Goal: Task Accomplishment & Management: Use online tool/utility

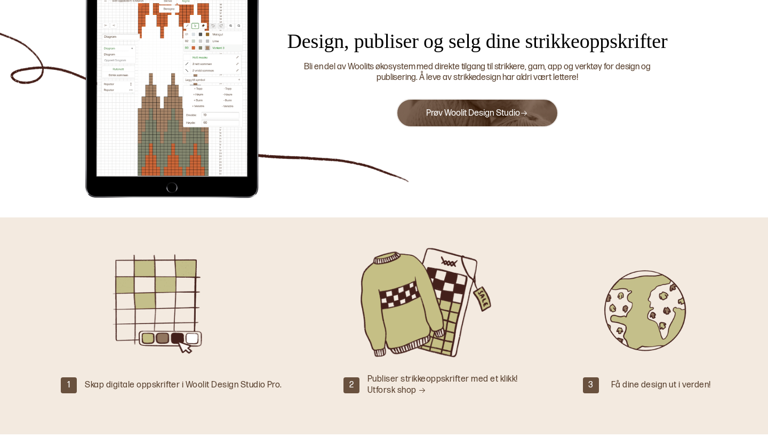
scroll to position [106, 0]
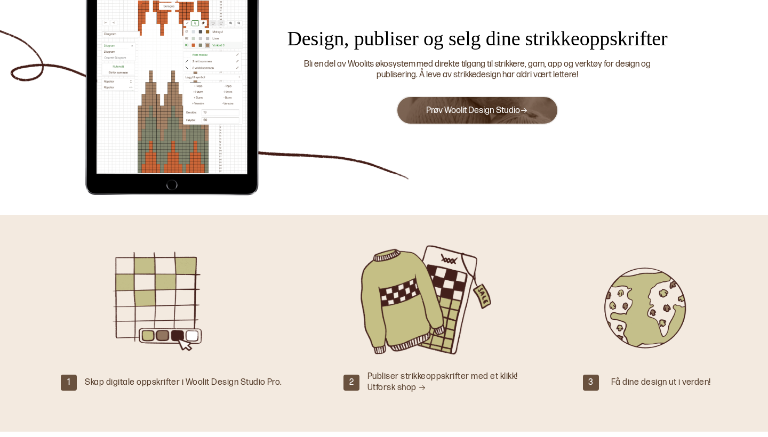
click at [502, 112] on link "Prøv Woolit Design Studio" at bounding box center [477, 111] width 102 height 10
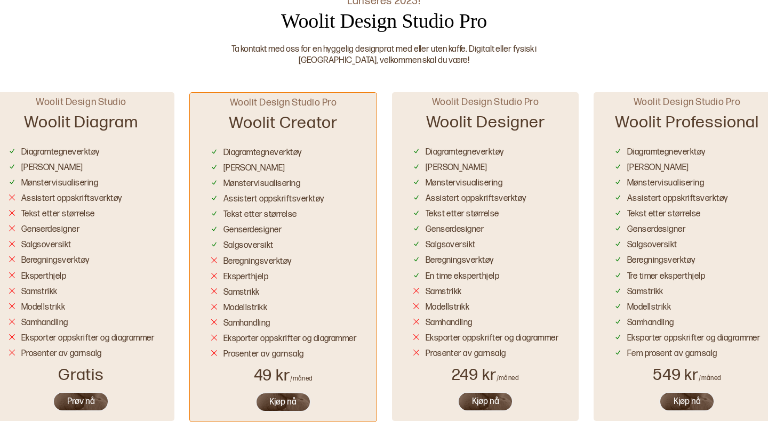
scroll to position [627, 0]
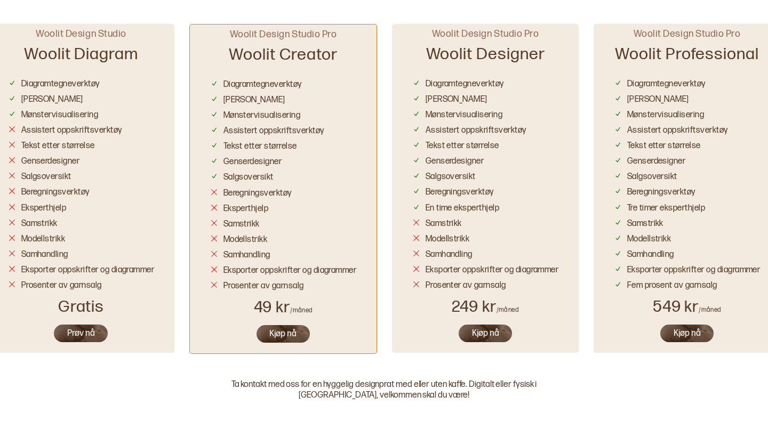
click at [79, 331] on button "Prøv nå" at bounding box center [81, 334] width 56 height 20
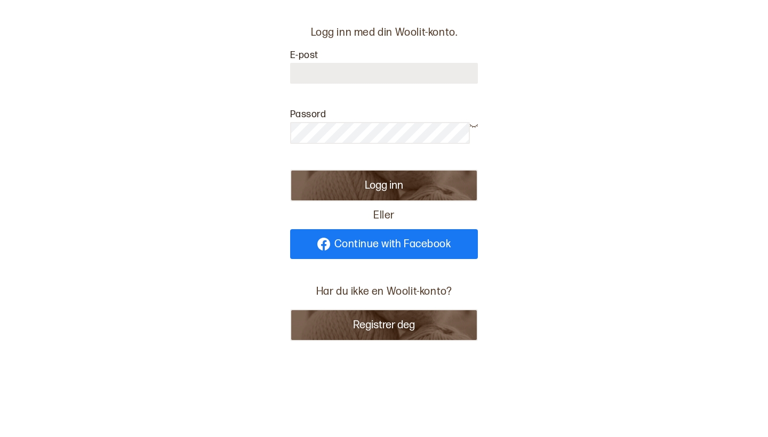
click at [382, 244] on span "Continue with Facebook" at bounding box center [392, 244] width 117 height 11
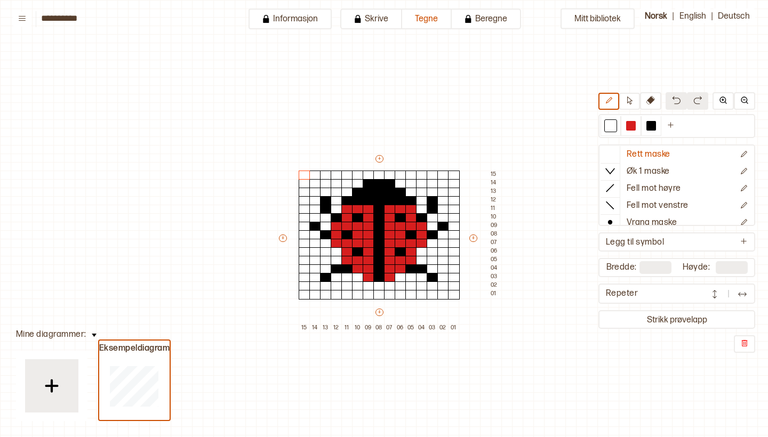
scroll to position [50, 27]
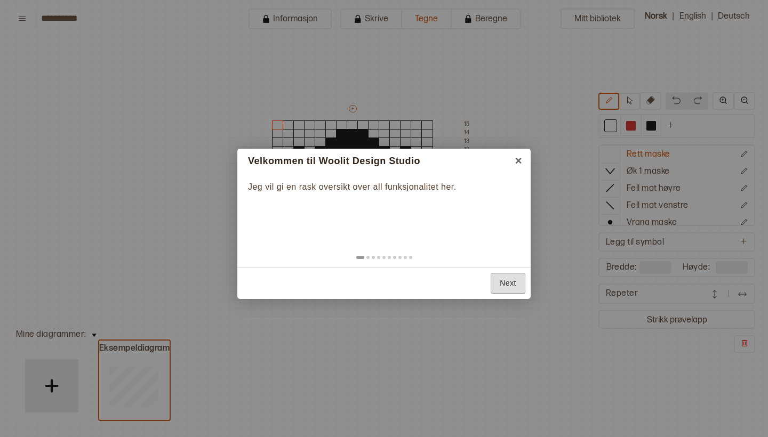
click at [511, 285] on link "Next" at bounding box center [508, 283] width 35 height 21
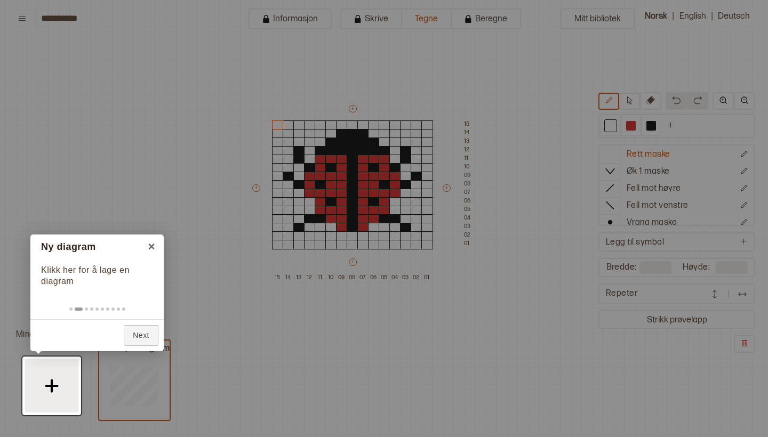
click at [134, 325] on div "Back Next" at bounding box center [96, 335] width 133 height 32
click at [145, 331] on link "Next" at bounding box center [141, 335] width 35 height 21
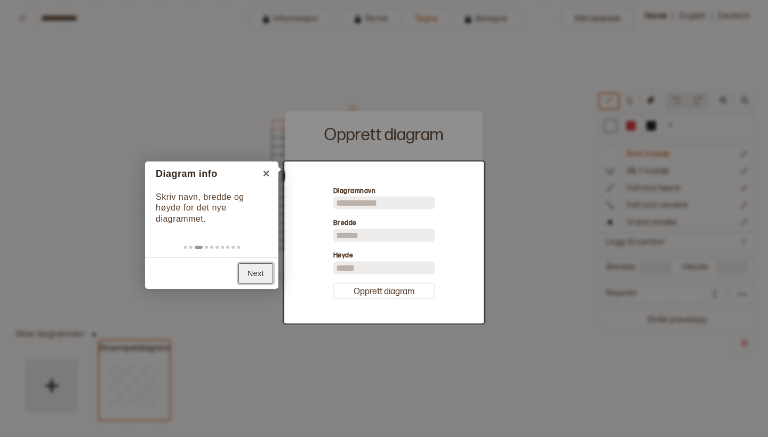
click at [254, 276] on link "Next" at bounding box center [255, 273] width 35 height 21
type input "**"
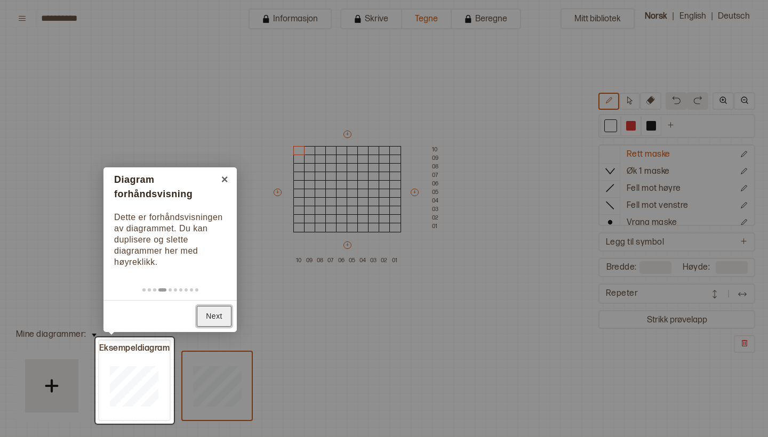
click at [217, 324] on link "Next" at bounding box center [214, 316] width 35 height 21
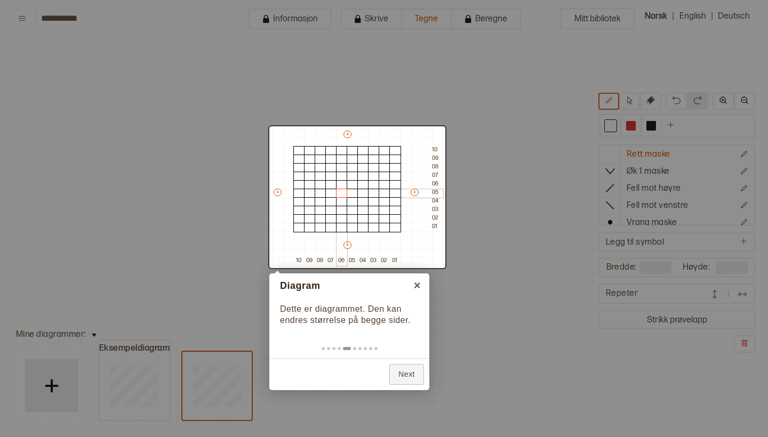
click at [342, 190] on body "**********" at bounding box center [384, 218] width 768 height 437
click at [405, 373] on link "Next" at bounding box center [406, 374] width 35 height 21
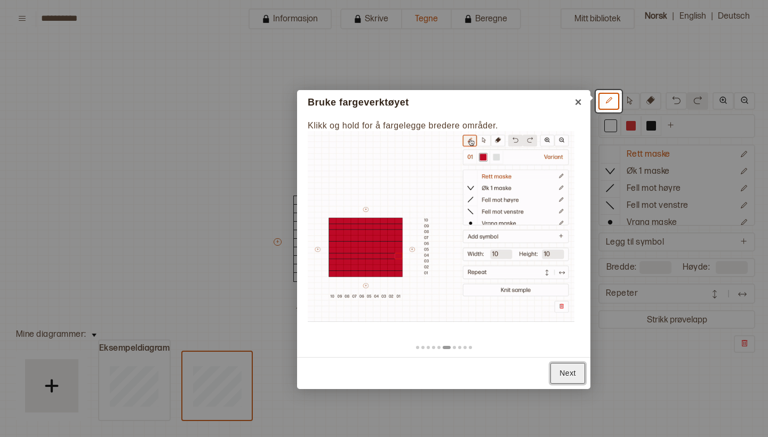
click at [557, 373] on link "Next" at bounding box center [567, 373] width 35 height 21
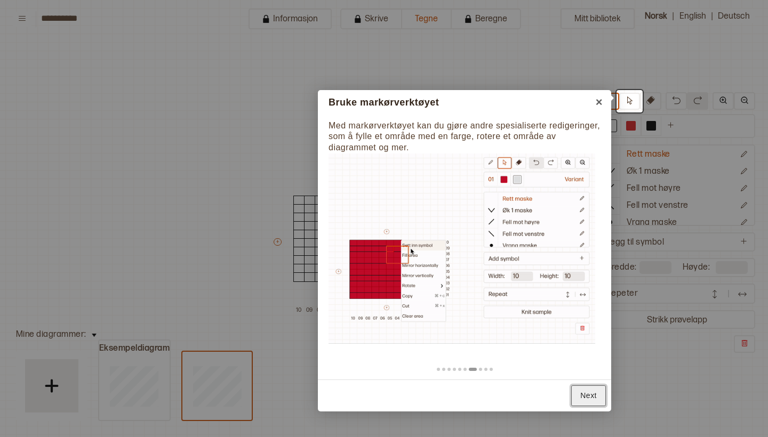
click at [587, 400] on link "Next" at bounding box center [588, 396] width 35 height 21
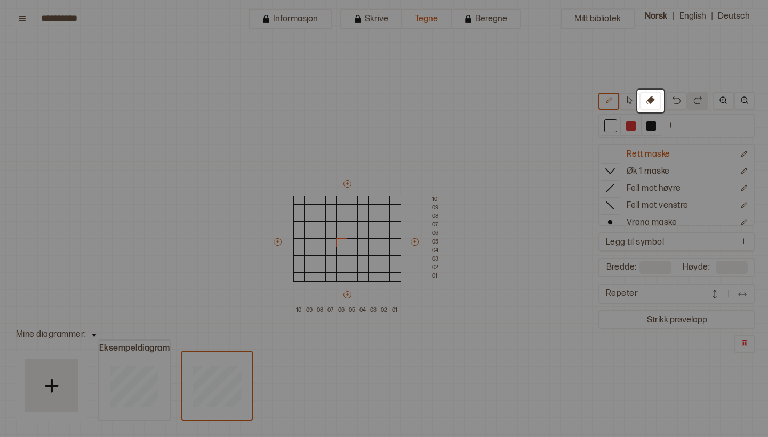
scroll to position [0, 27]
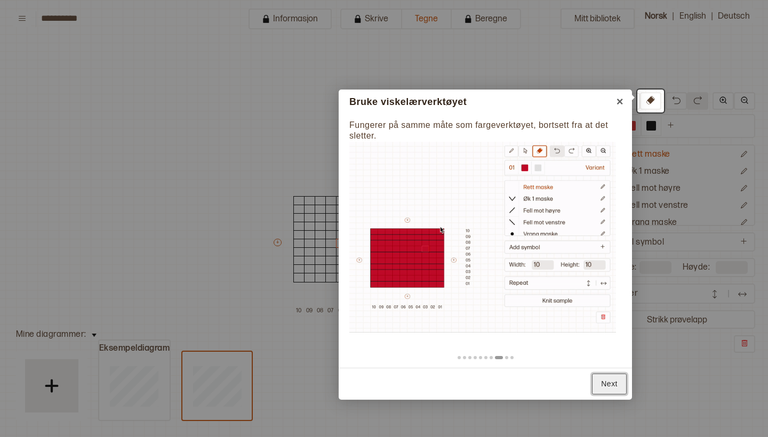
click at [604, 386] on link "Next" at bounding box center [609, 384] width 35 height 21
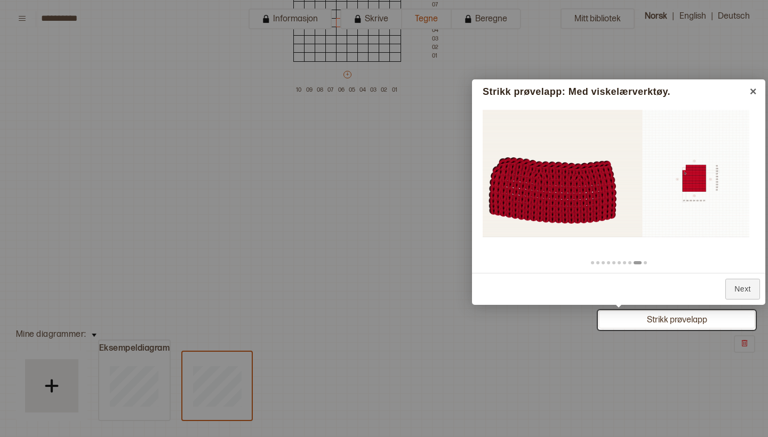
click at [680, 322] on div at bounding box center [677, 320] width 158 height 20
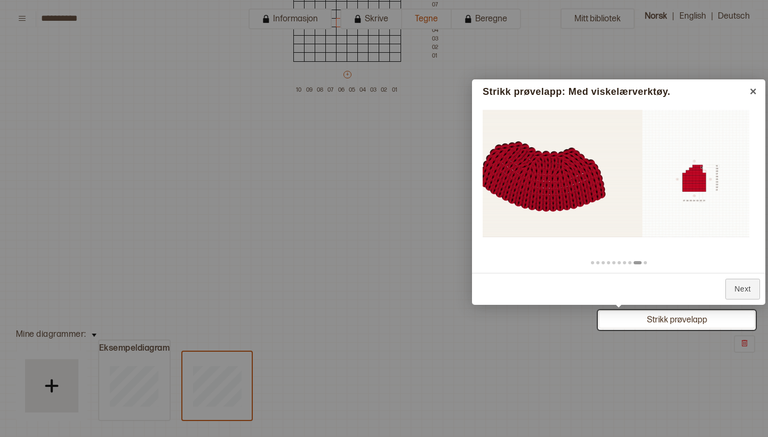
click at [665, 319] on div at bounding box center [677, 320] width 158 height 20
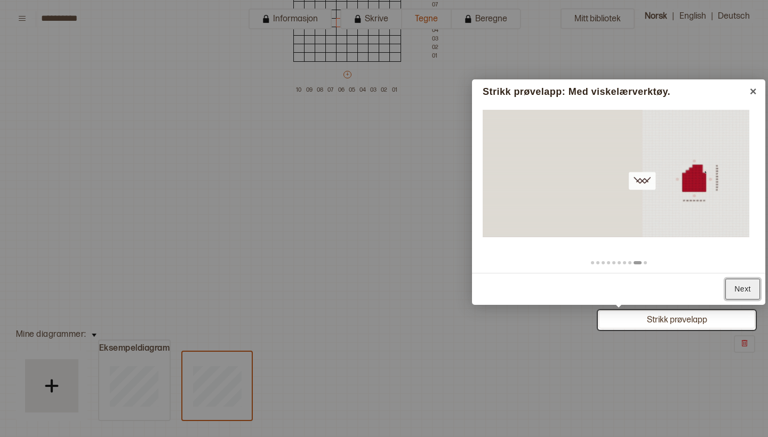
click at [739, 287] on link "Next" at bounding box center [742, 289] width 35 height 21
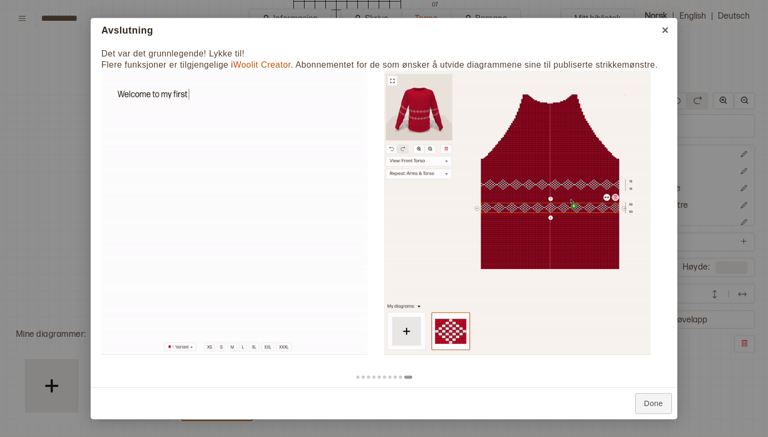
click at [362, 131] on div at bounding box center [384, 218] width 768 height 437
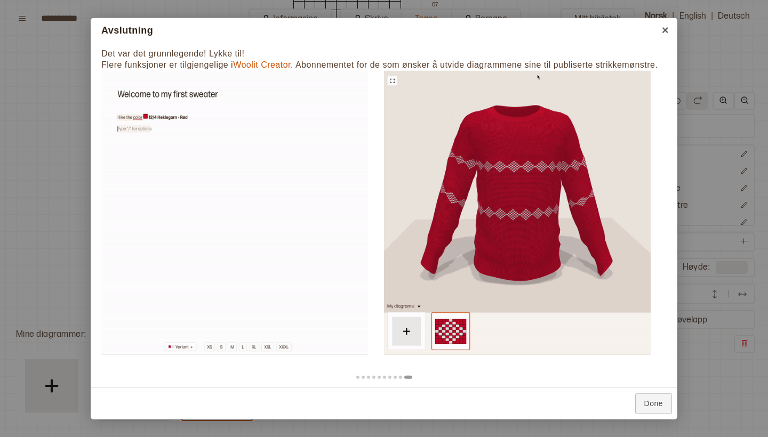
scroll to position [0, 0]
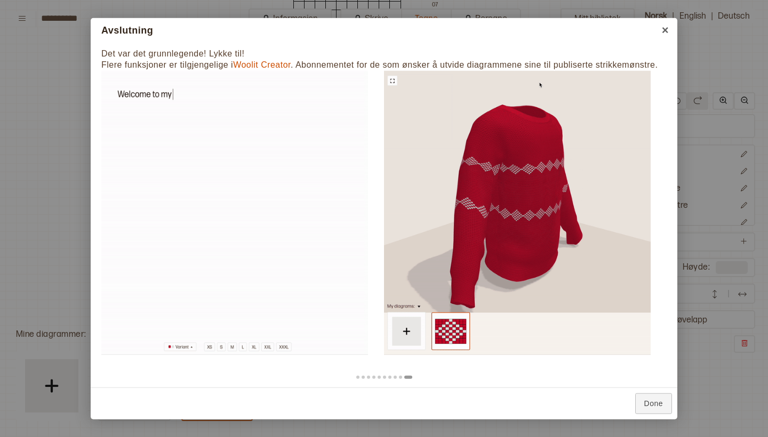
click at [409, 186] on div at bounding box center [384, 218] width 768 height 437
